Goal: Find specific page/section: Find specific page/section

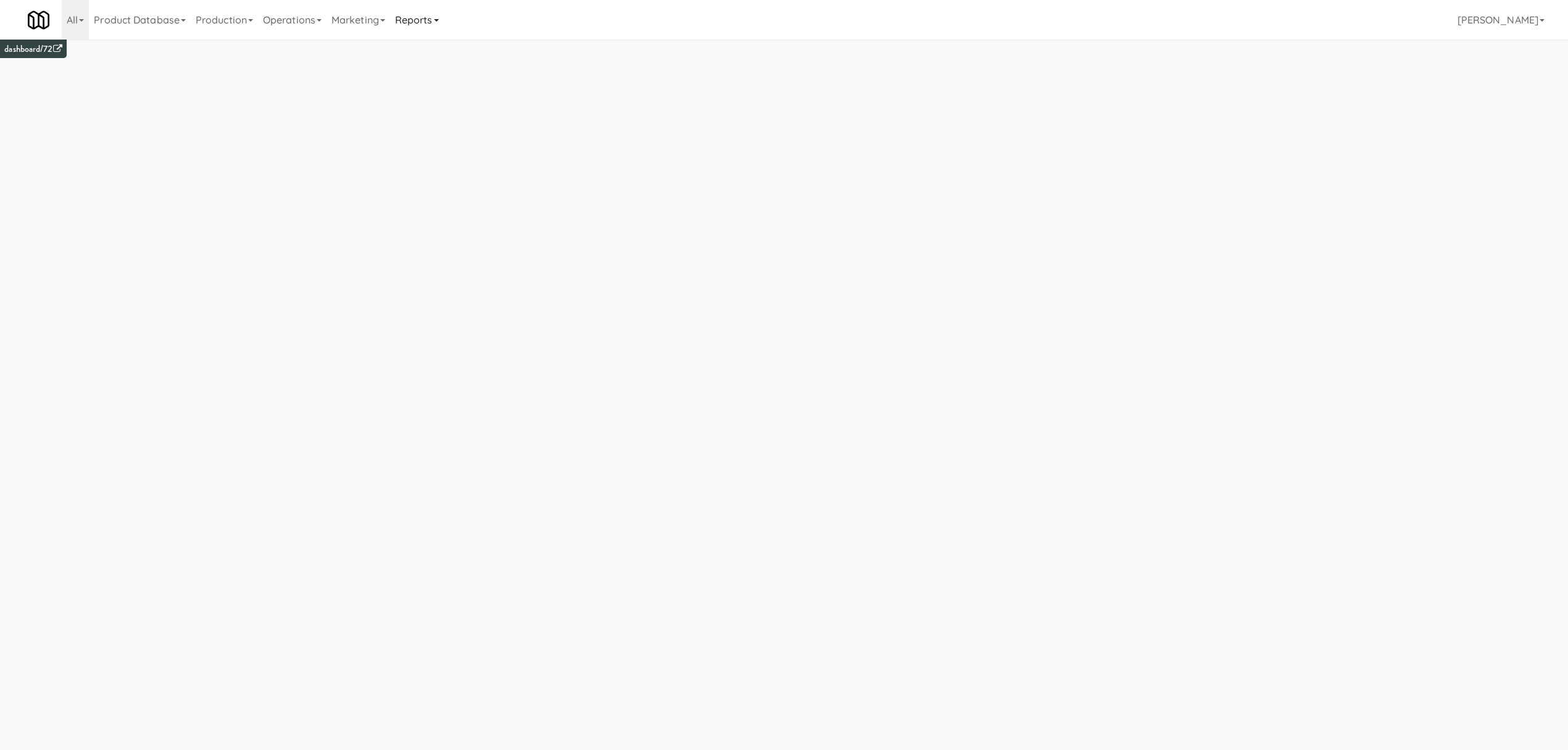
click at [440, 18] on link "Reports" at bounding box center [417, 19] width 54 height 40
click at [437, 102] on link "Payouts" at bounding box center [440, 97] width 99 height 22
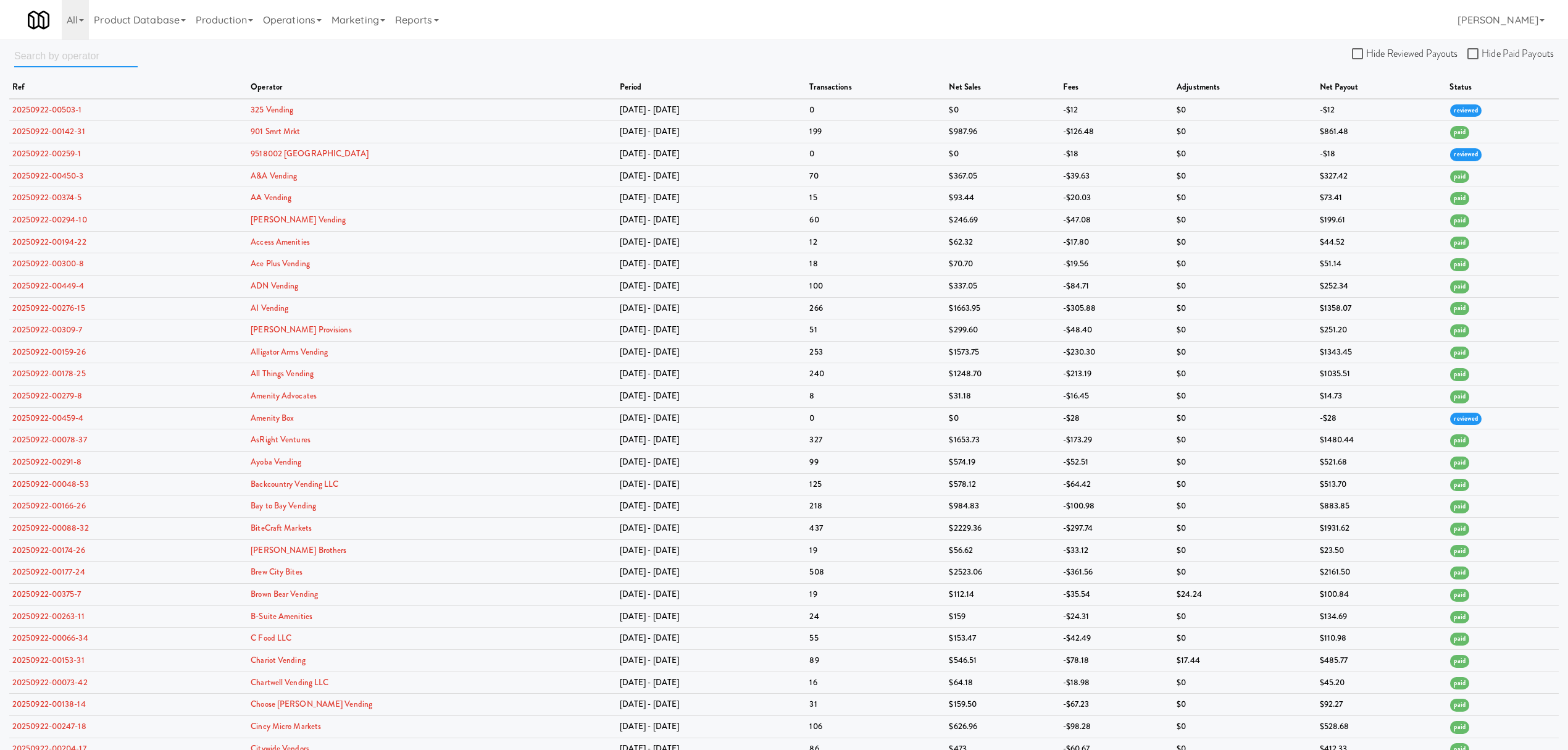
click at [66, 62] on input "text" at bounding box center [76, 56] width 124 height 23
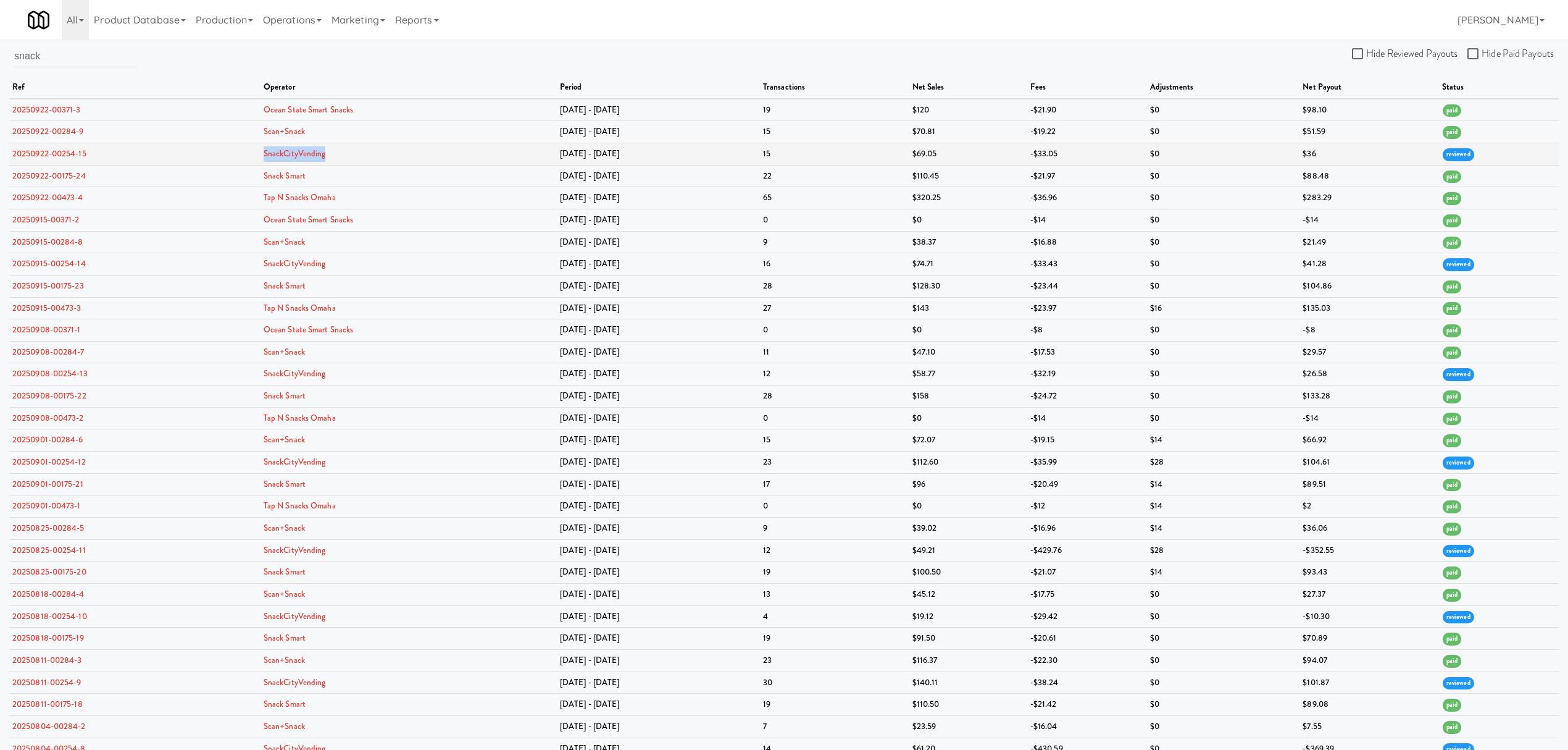
drag, startPoint x: 341, startPoint y: 153, endPoint x: 264, endPoint y: 153, distance: 77.0
click at [264, 153] on tr "20250922-00254-15 SnackCityVending [DATE] - [DATE] $69.05 -$33.05 $0 $36 review…" at bounding box center [784, 153] width 1549 height 22
copy tr "SnackCityVending"
click at [63, 57] on input "snack" at bounding box center [76, 56] width 124 height 23
drag, startPoint x: 63, startPoint y: 57, endPoint x: -27, endPoint y: 41, distance: 91.4
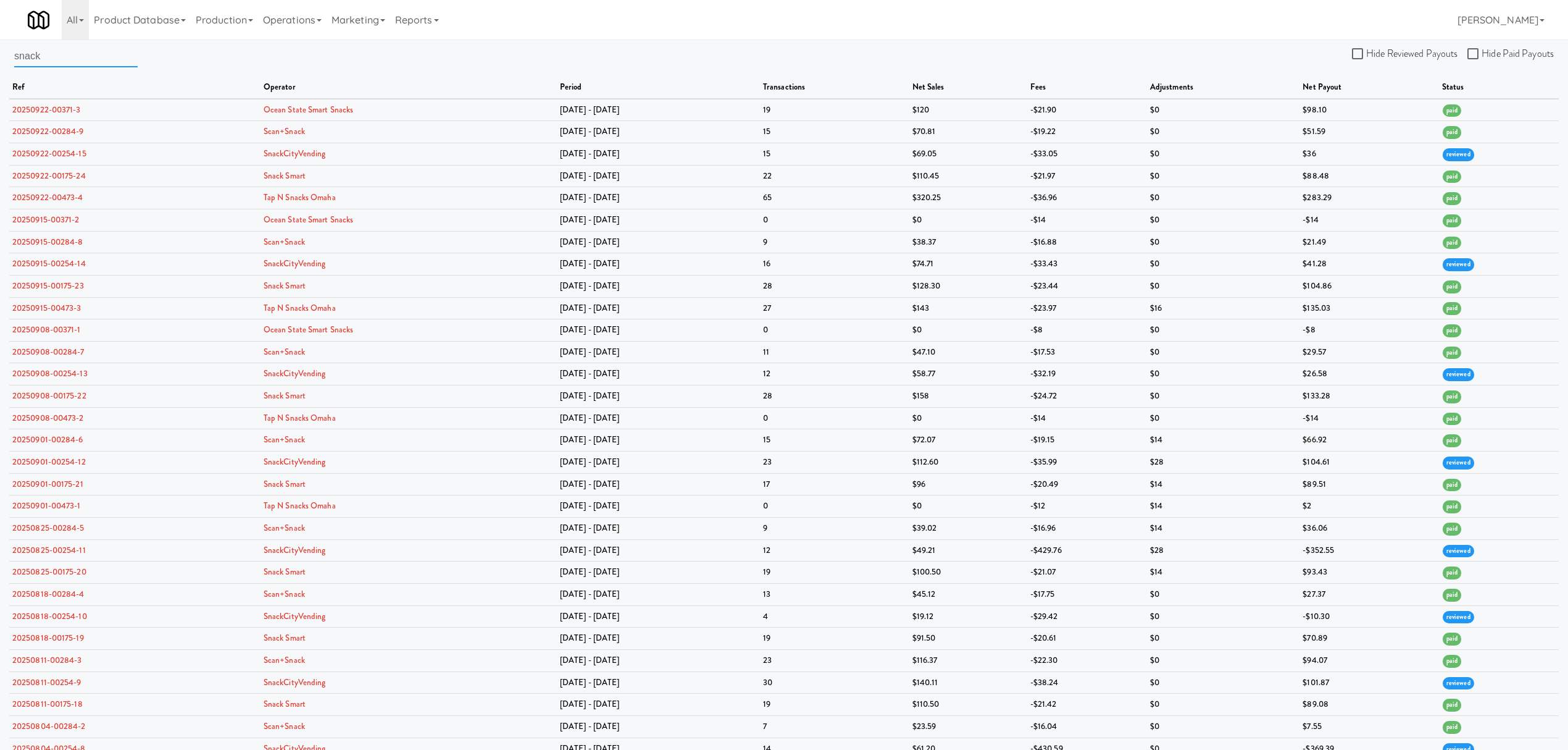
click at [0, 41] on html "Okay Okay Select date: previous 2025-Sep next Su Mo Tu We Th Fr Sa 31 1 2 3 4 5…" at bounding box center [784, 375] width 1568 height 750
paste input "SnackCityVending"
type input "SnackCityVending"
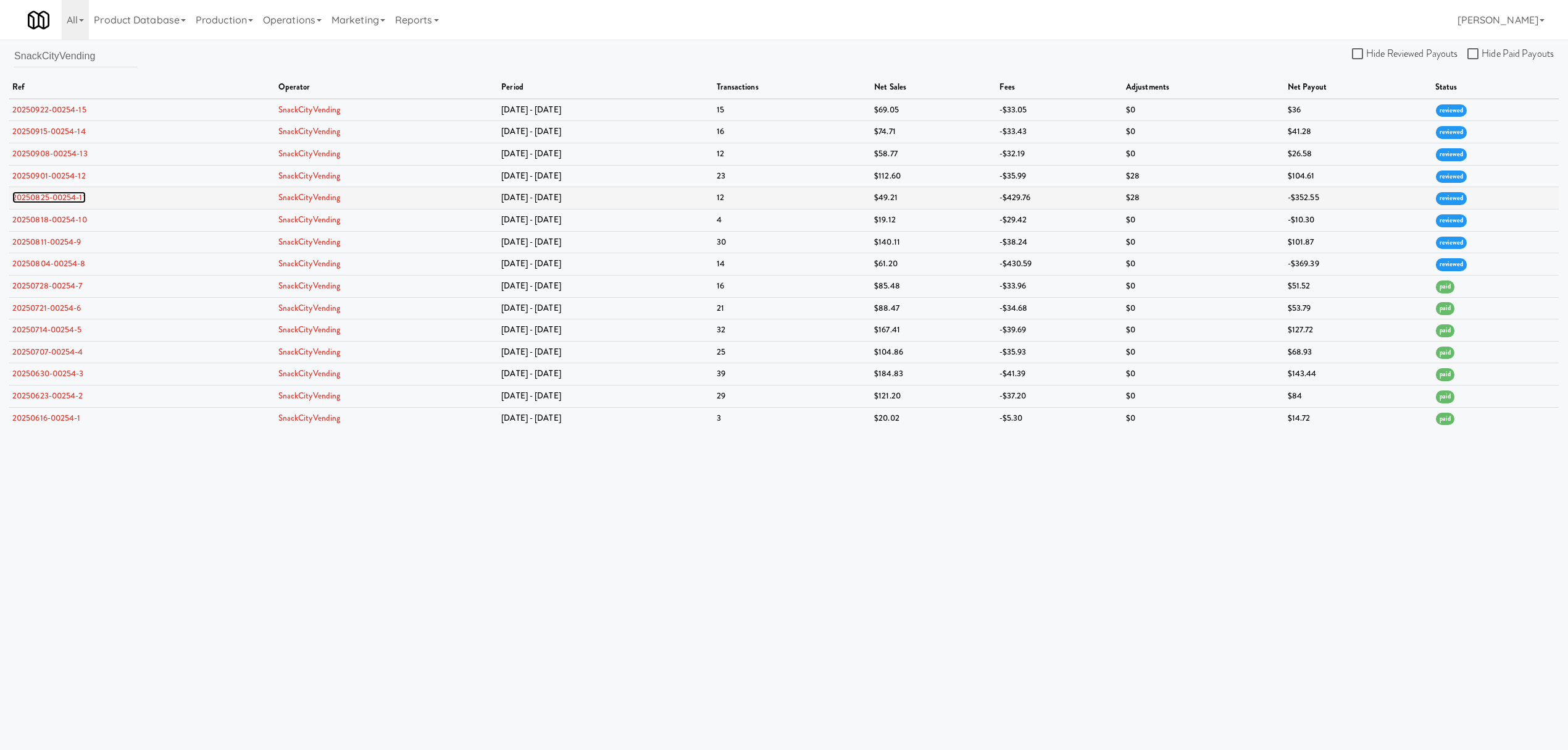
click at [57, 196] on link "20250825-00254-11" at bounding box center [49, 197] width 73 height 11
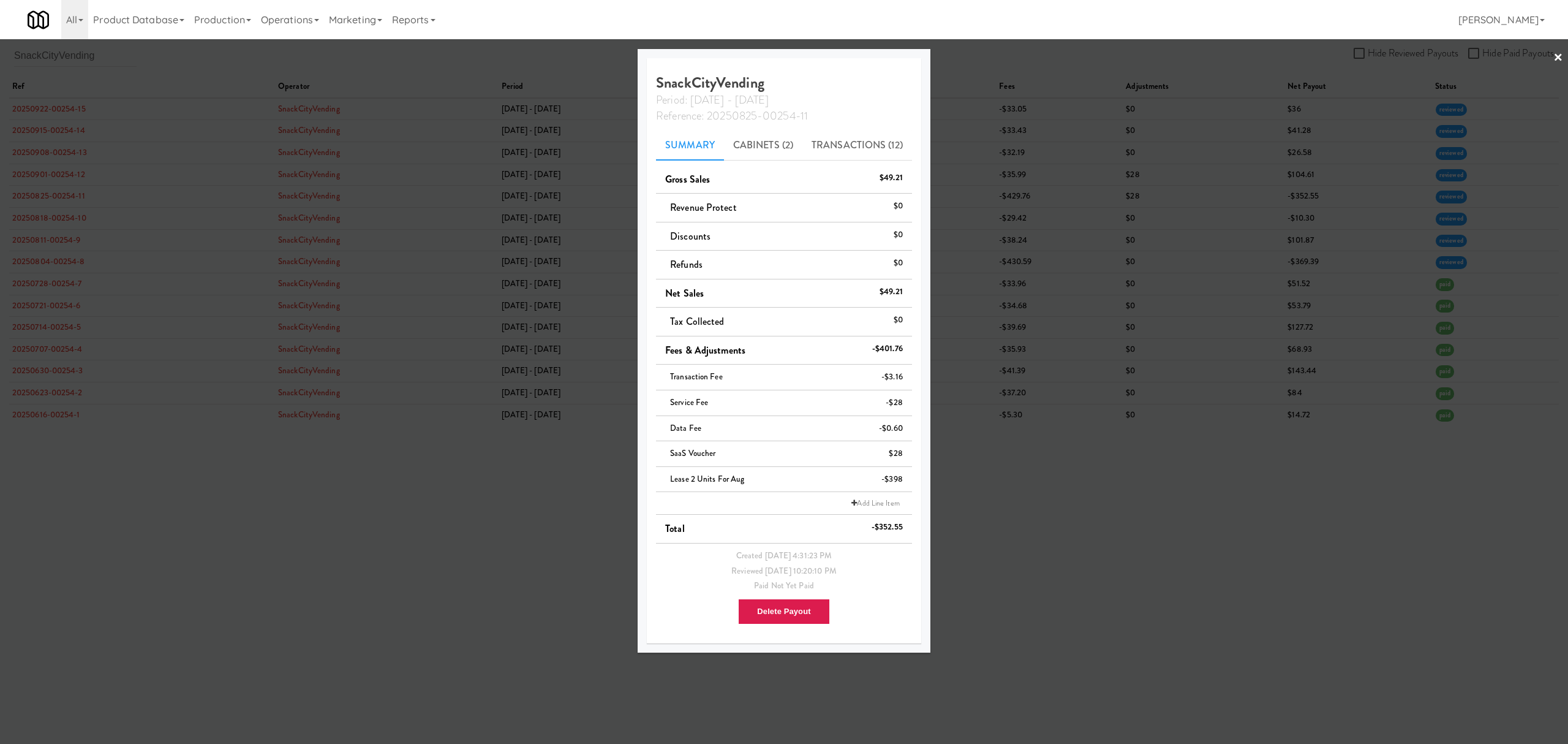
click at [1240, 536] on div at bounding box center [784, 372] width 1568 height 744
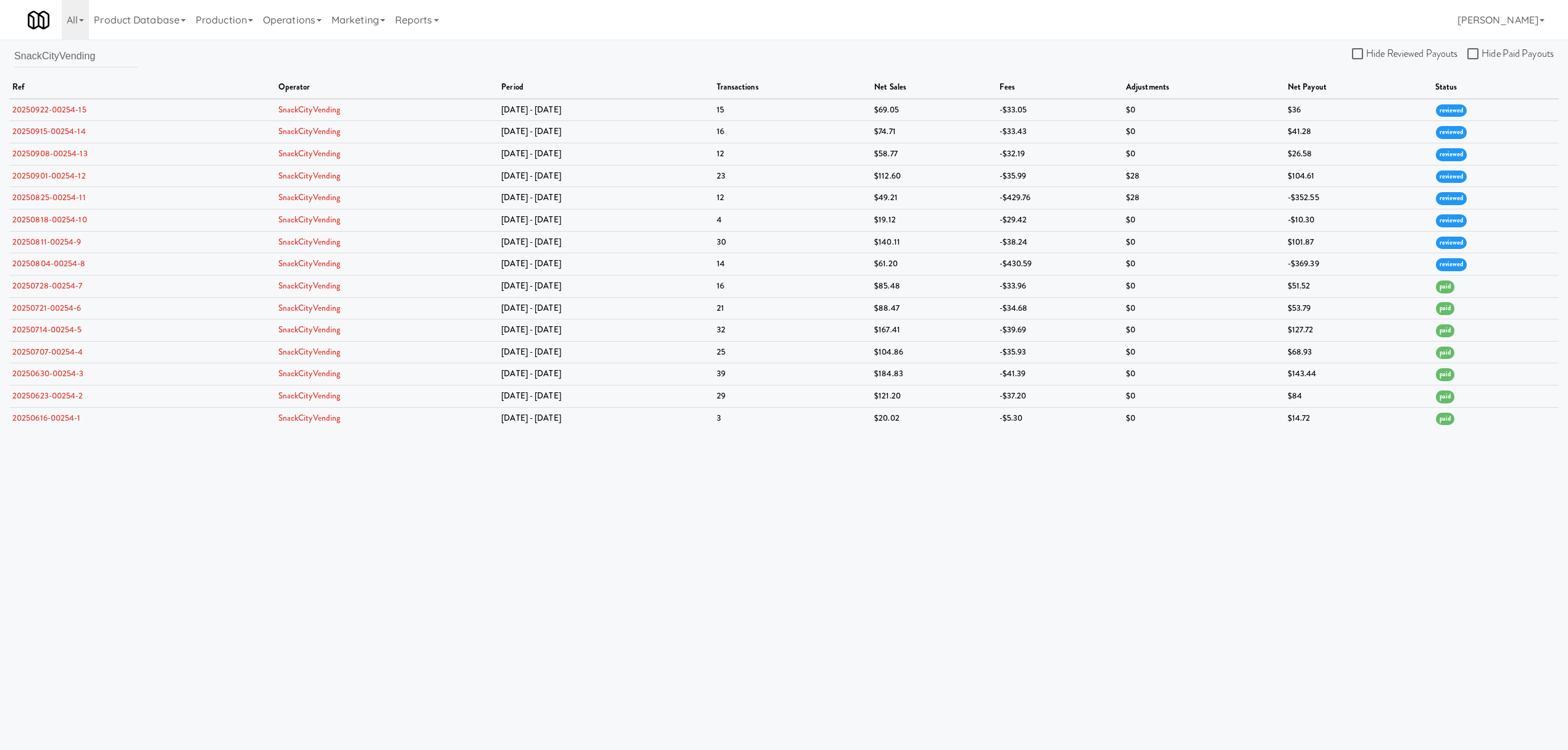
click at [822, 608] on body "Okay Okay Select date: previous 2025-Sep next Su Mo Tu We Th Fr Sa 31 1 2 3 4 5…" at bounding box center [784, 414] width 1568 height 750
